Goal: Check status: Check status

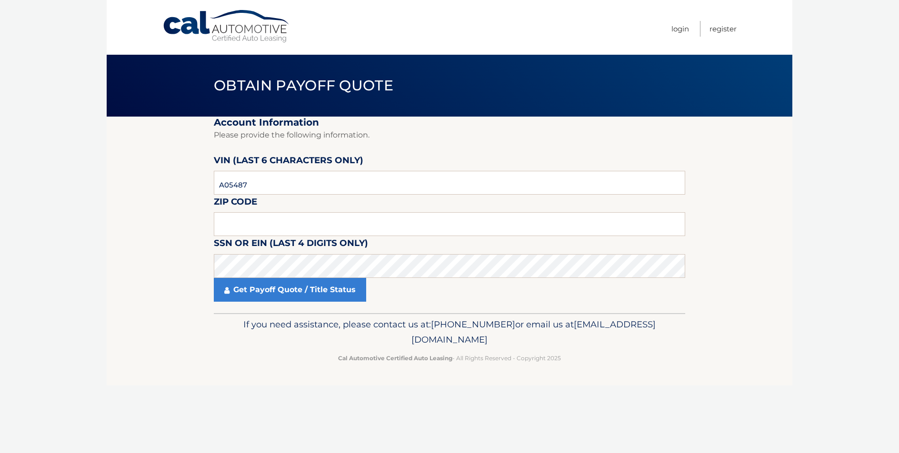
click at [225, 187] on input "A05487" at bounding box center [449, 183] width 471 height 24
type input "05487*"
click at [248, 226] on input "text" at bounding box center [449, 224] width 471 height 24
type input "11803"
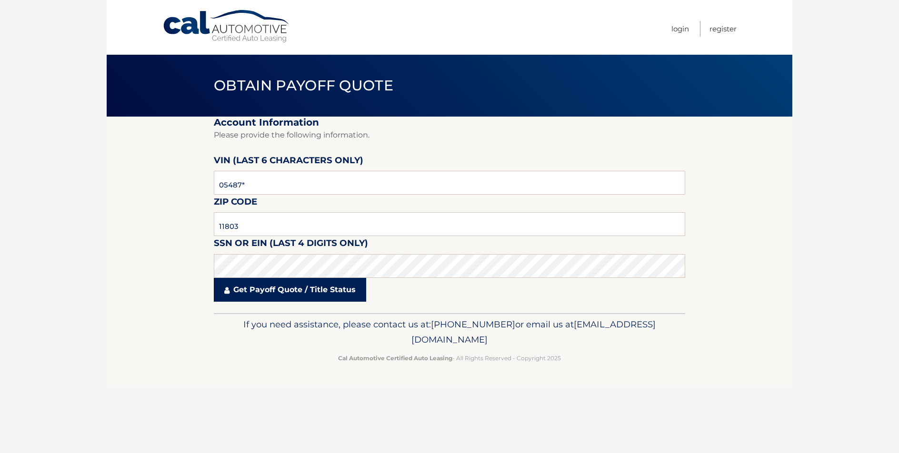
click at [333, 289] on link "Get Payoff Quote / Title Status" at bounding box center [290, 290] width 152 height 24
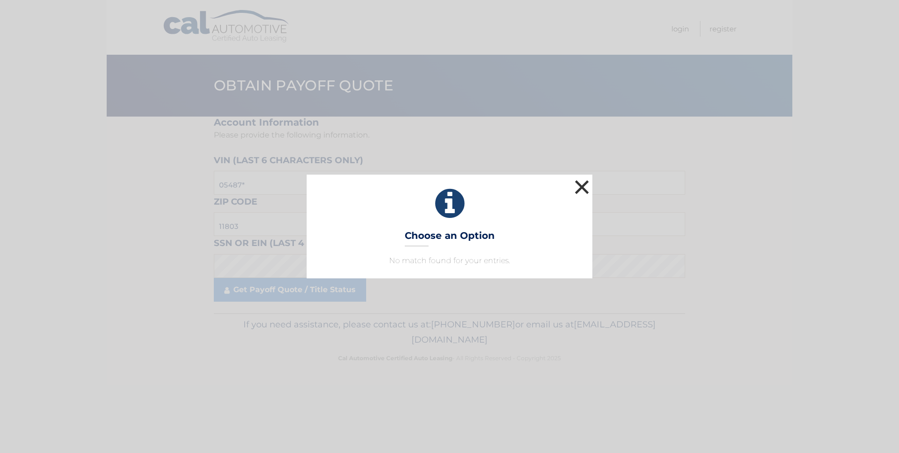
click at [588, 184] on button "×" at bounding box center [581, 187] width 19 height 19
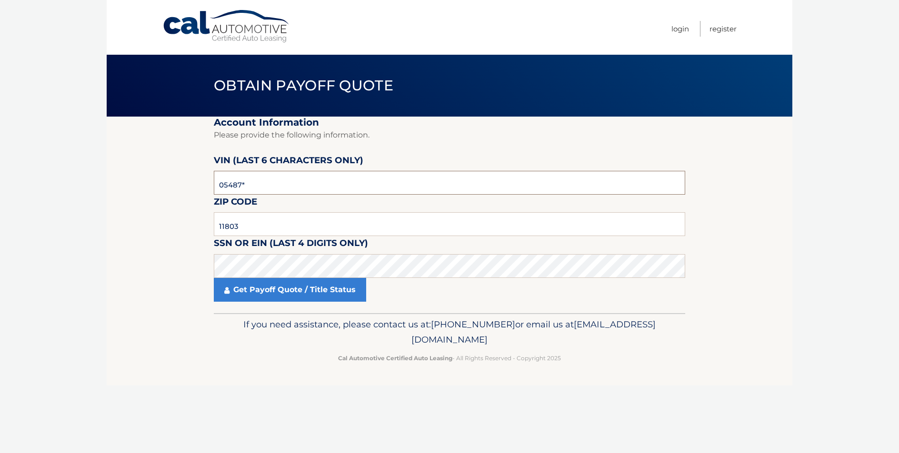
click at [251, 189] on input "05487*" at bounding box center [449, 183] width 471 height 24
click at [251, 183] on input "05487*" at bounding box center [449, 183] width 471 height 24
click at [277, 174] on input "text" at bounding box center [449, 183] width 471 height 24
click at [277, 178] on input "text" at bounding box center [449, 183] width 471 height 24
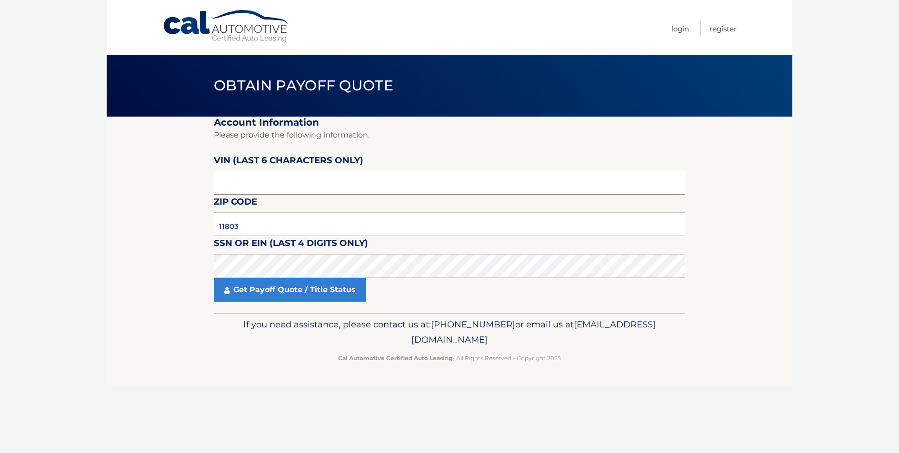
click at [277, 178] on input "text" at bounding box center [449, 183] width 471 height 24
type input "054877"
click button "For Originating Dealer" at bounding box center [0, 0] width 0 height 0
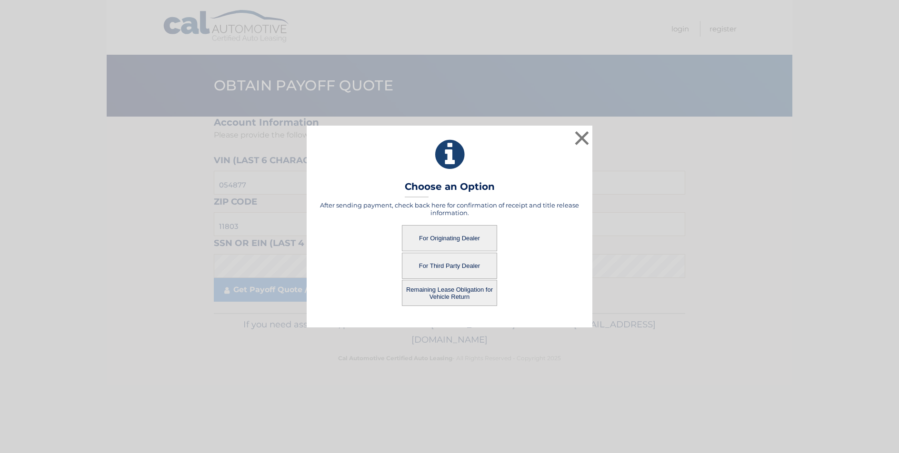
click at [455, 236] on button "For Originating Dealer" at bounding box center [449, 238] width 95 height 26
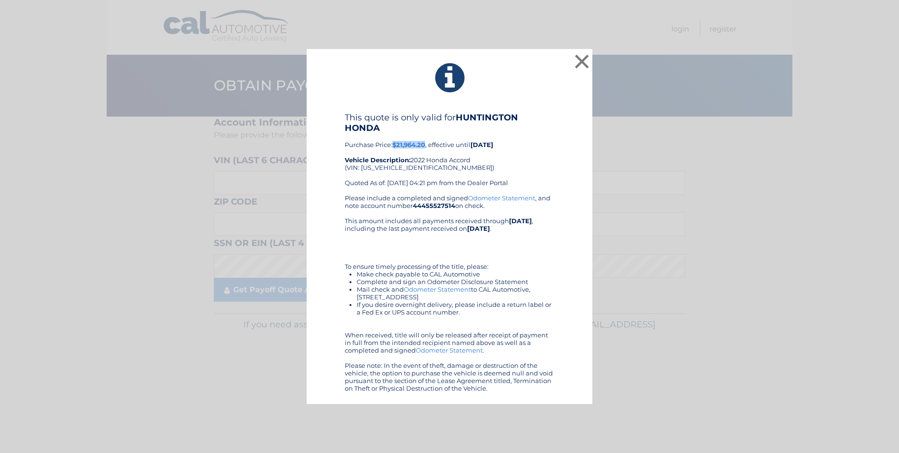
drag, startPoint x: 395, startPoint y: 144, endPoint x: 426, endPoint y: 145, distance: 30.5
click at [425, 145] on b "$21,964.20" at bounding box center [408, 145] width 33 height 8
copy b "$21,964.20"
click at [502, 193] on div "This quote is only valid for HUNTINGTON HONDA Purchase Price: $21,964.20 , effe…" at bounding box center [449, 153] width 209 height 82
drag, startPoint x: 483, startPoint y: 288, endPoint x: 483, endPoint y: 296, distance: 7.6
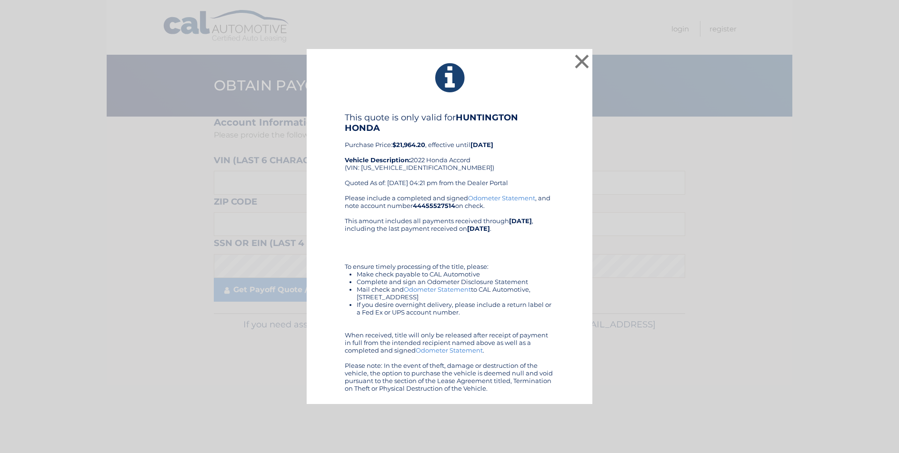
click at [483, 296] on li "Mail check and Odometer Statement to CAL Automotive, [STREET_ADDRESS]" at bounding box center [455, 293] width 198 height 15
drag, startPoint x: 481, startPoint y: 289, endPoint x: 483, endPoint y: 297, distance: 8.2
click at [483, 297] on li "Mail check and Odometer Statement to CAL Automotive, [STREET_ADDRESS]" at bounding box center [455, 293] width 198 height 15
copy li "CAL Automotive, [STREET_ADDRESS]"
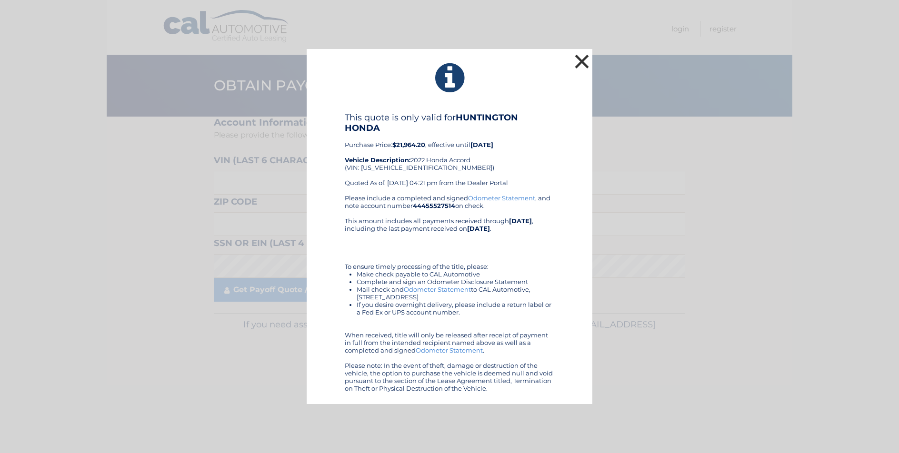
click at [580, 56] on button "×" at bounding box center [581, 61] width 19 height 19
